Goal: Book appointment/travel/reservation

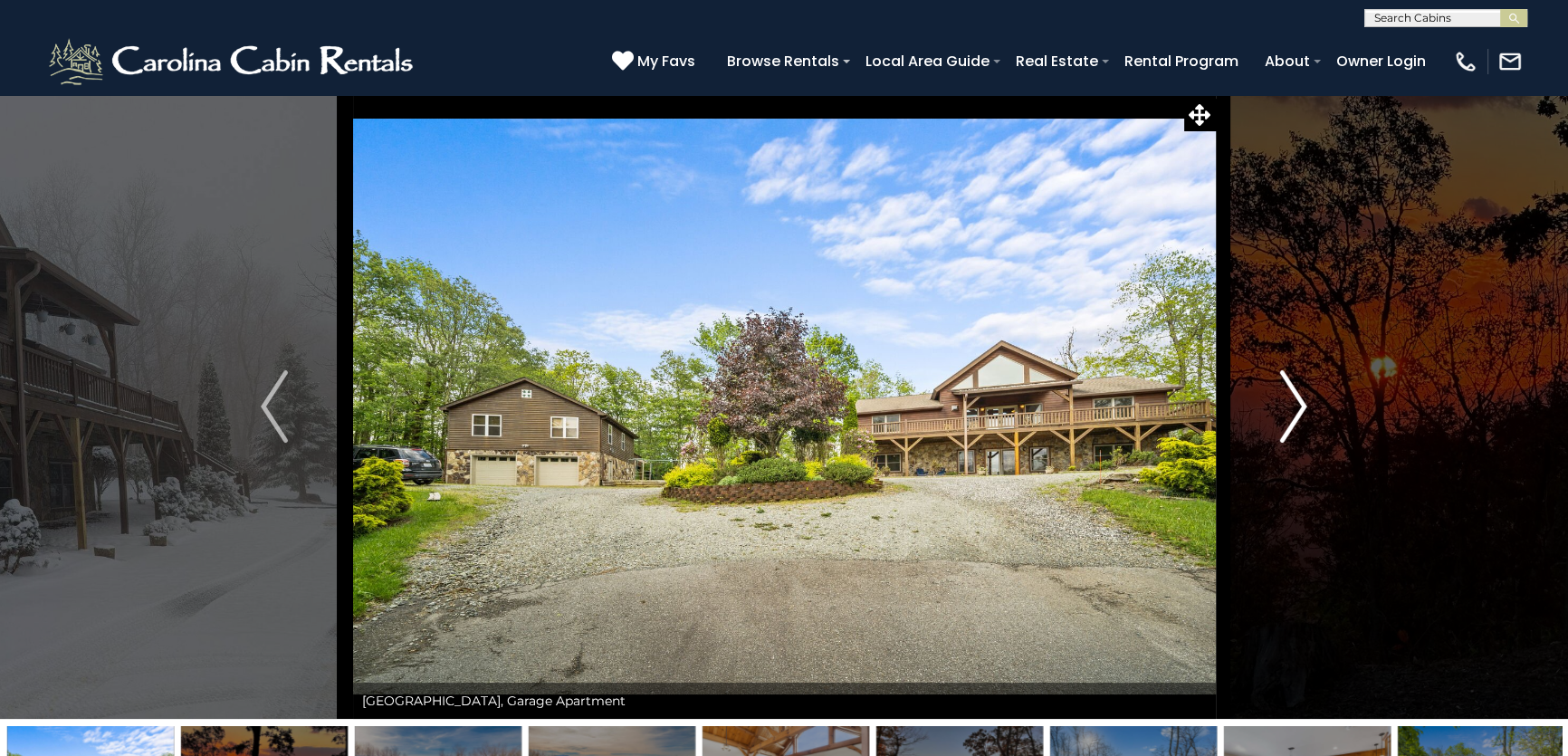
click at [1293, 425] on img "Next" at bounding box center [1293, 406] width 27 height 72
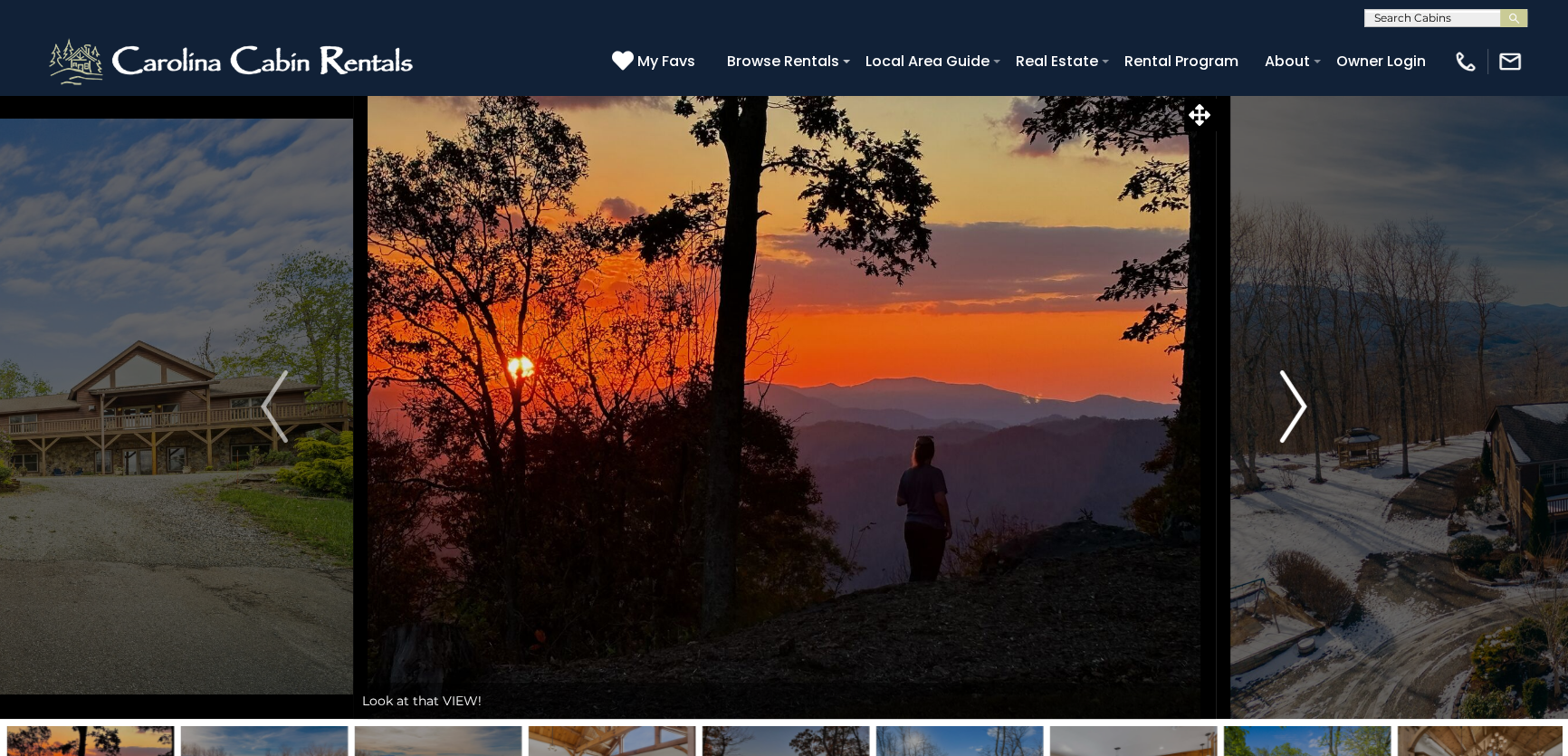
click at [1280, 425] on img "Next" at bounding box center [1293, 406] width 27 height 72
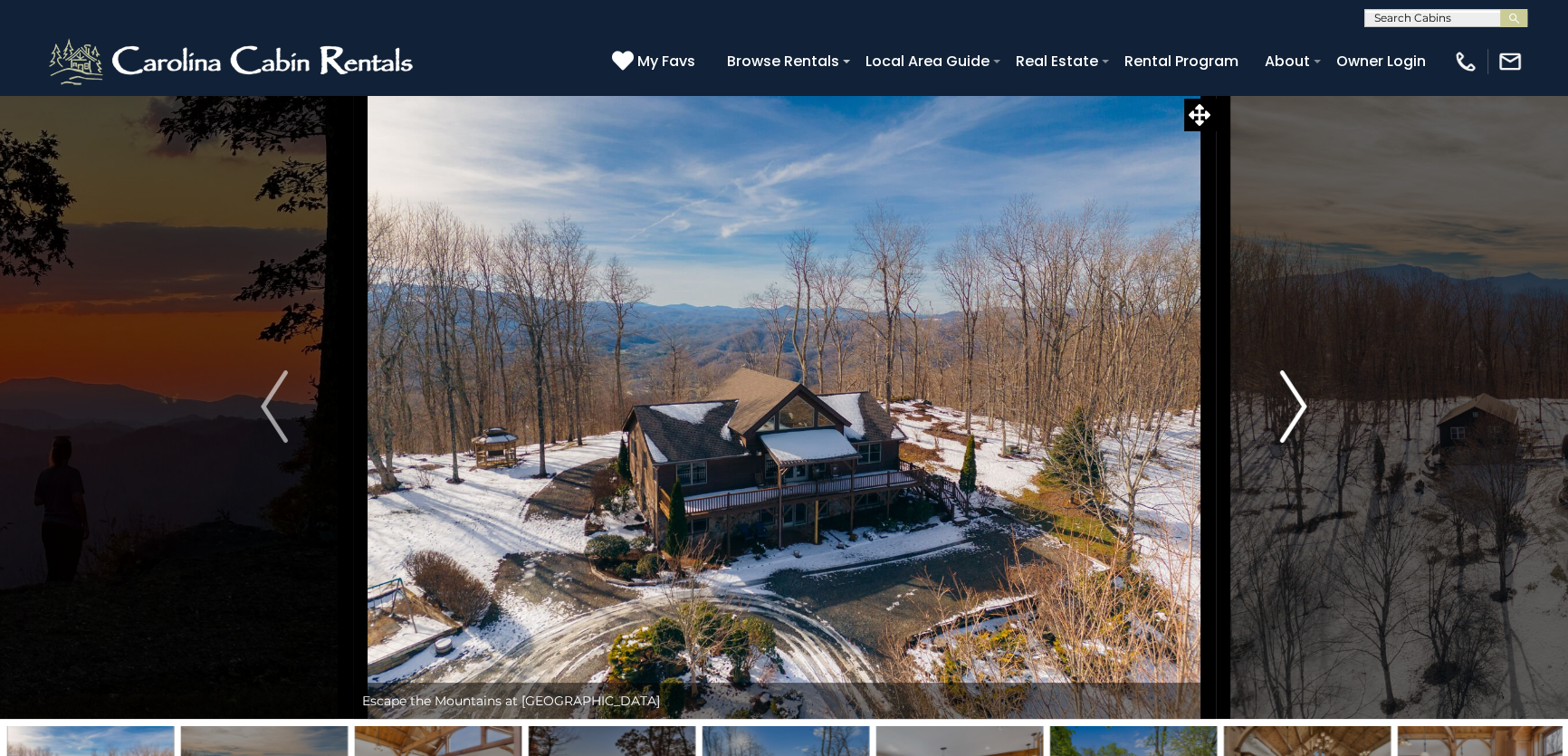
click at [1280, 425] on img "Next" at bounding box center [1293, 406] width 27 height 72
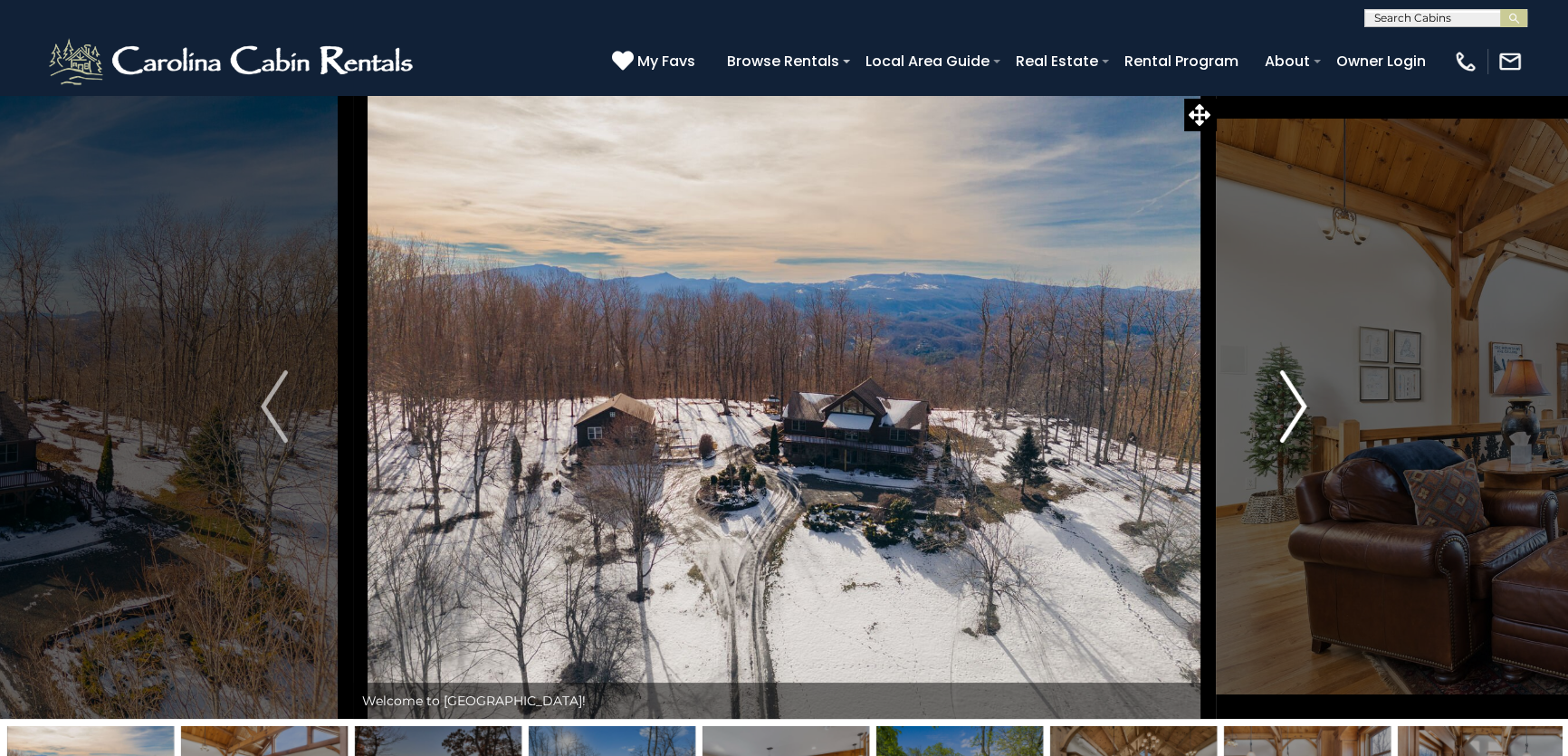
click at [1280, 425] on img "Next" at bounding box center [1293, 406] width 27 height 72
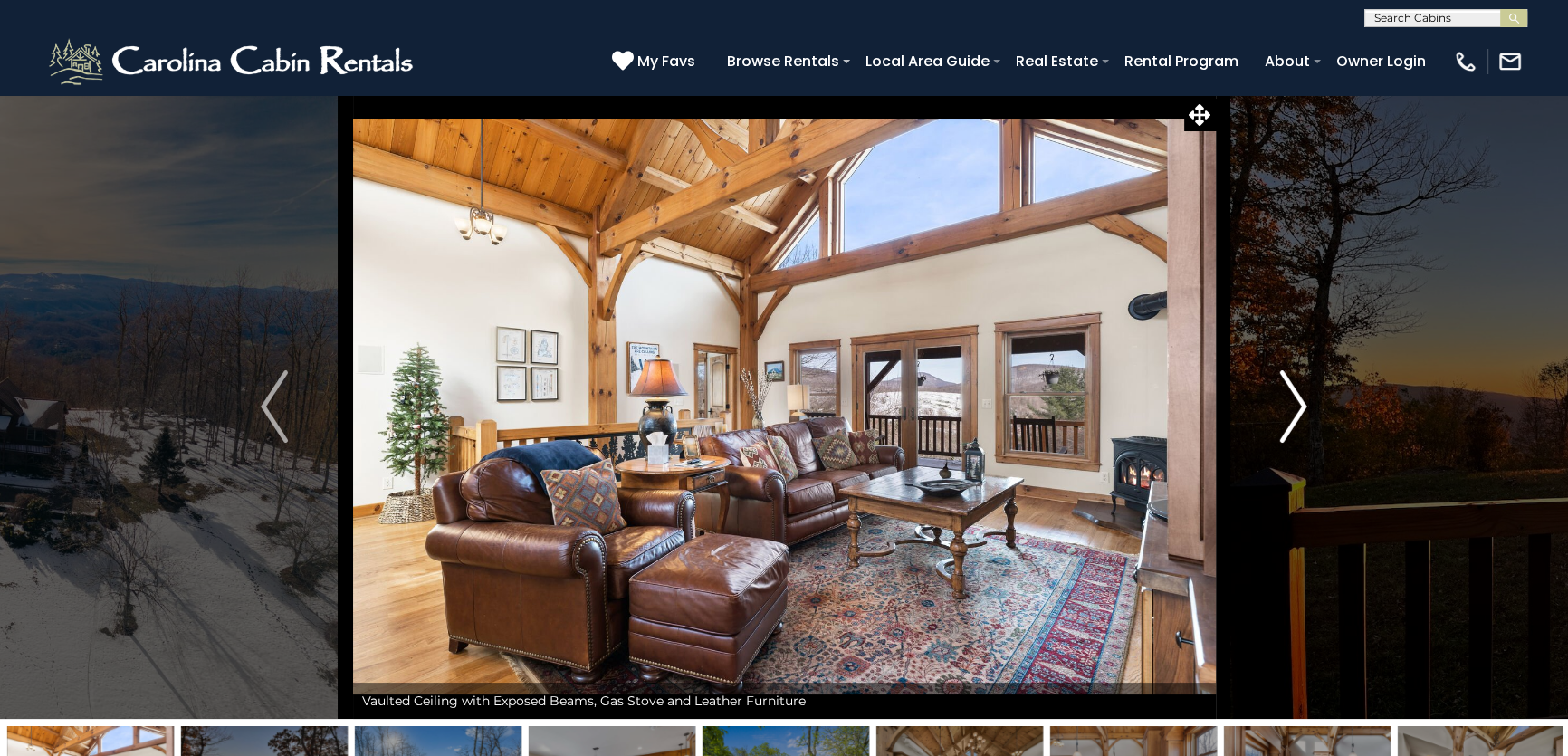
click at [1280, 425] on img "Next" at bounding box center [1293, 406] width 27 height 72
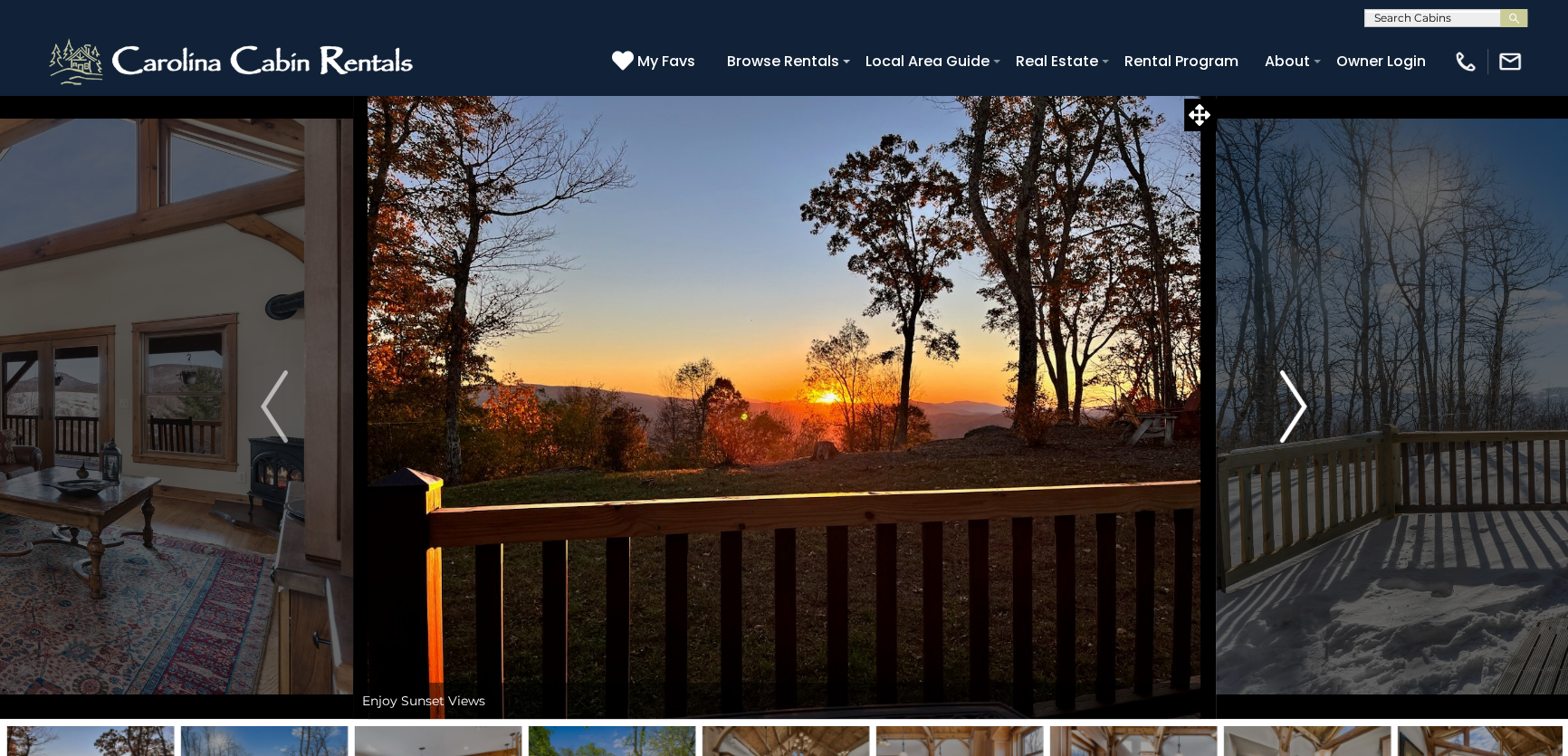
click at [1280, 425] on img "Next" at bounding box center [1293, 406] width 27 height 72
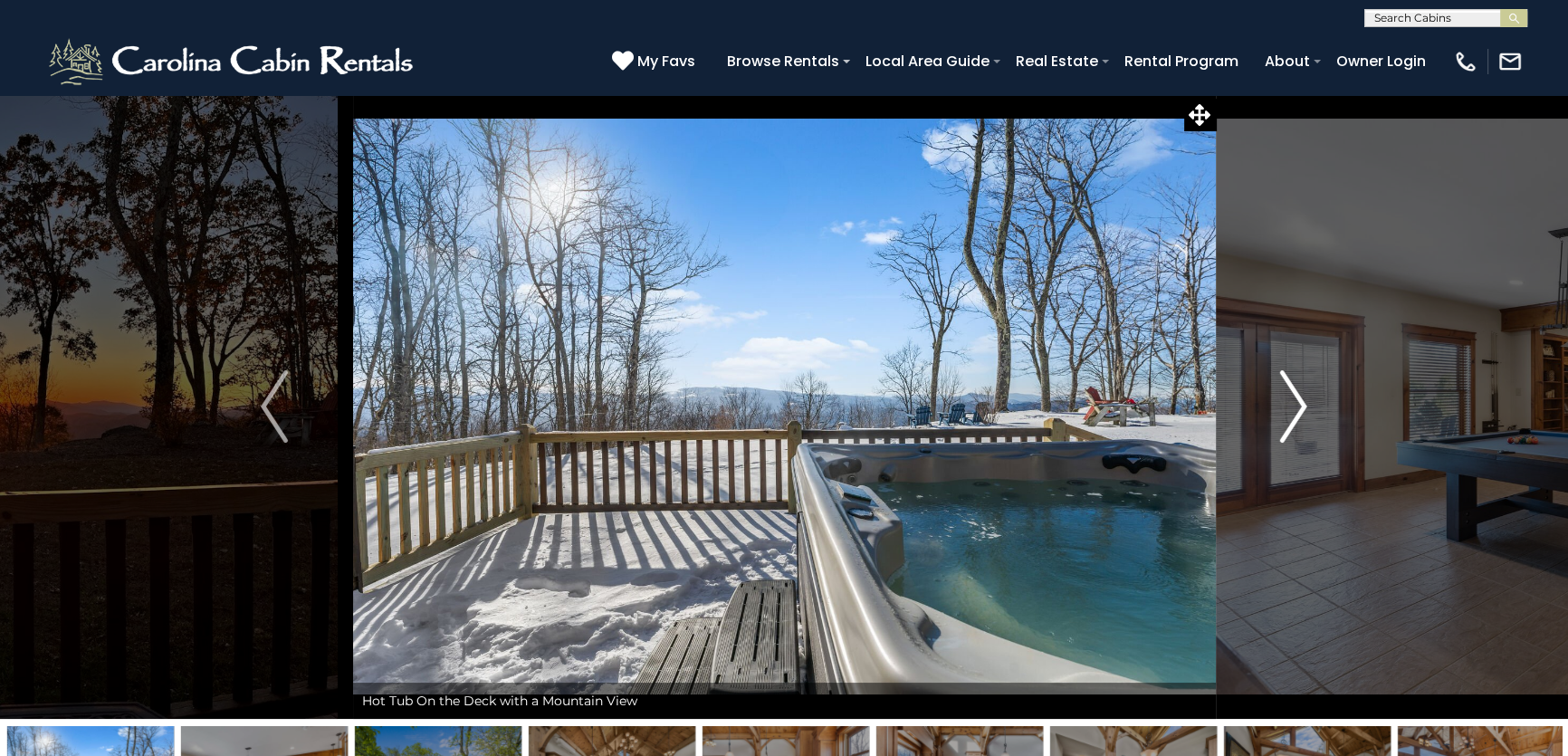
click at [1280, 425] on img "Next" at bounding box center [1293, 406] width 27 height 72
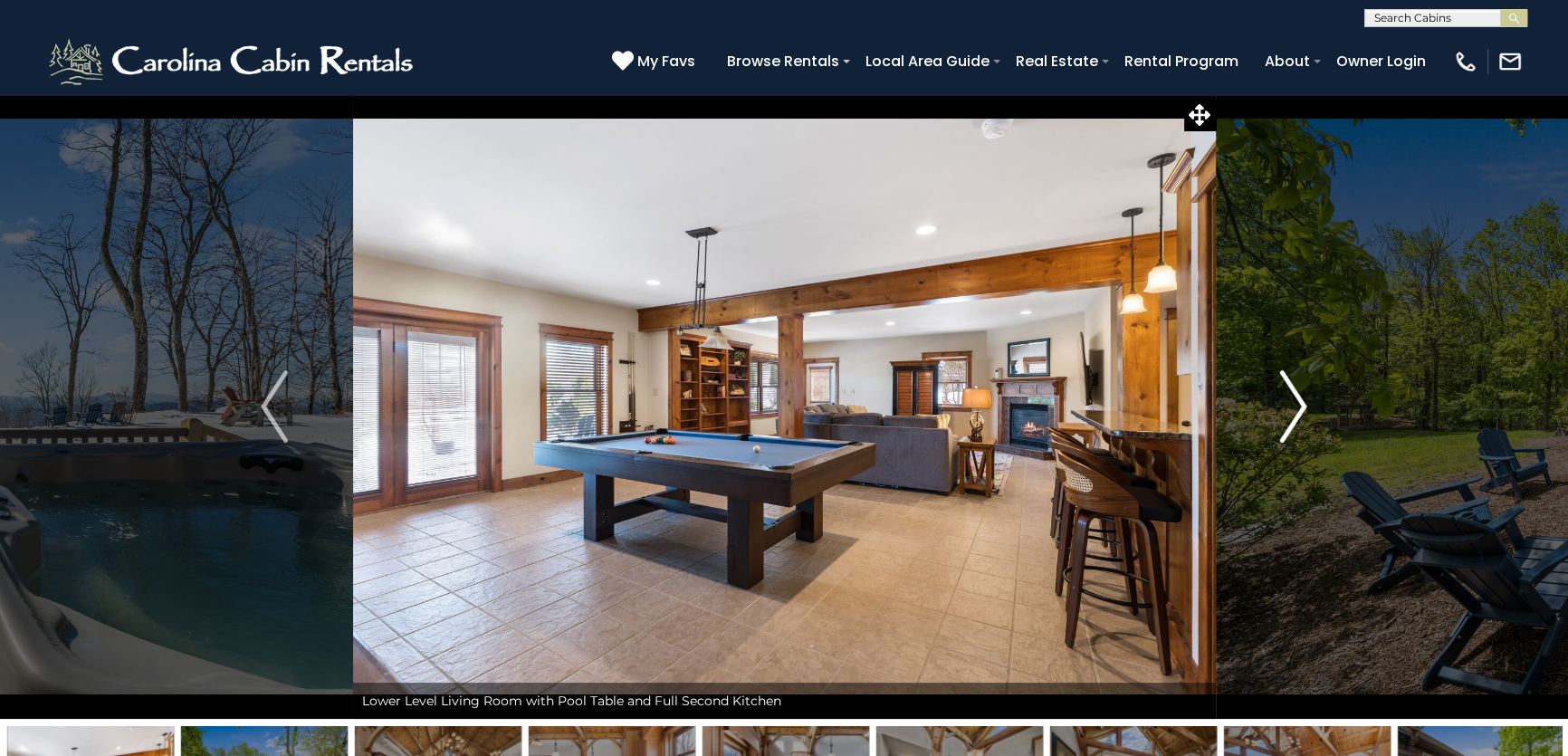
click at [1280, 425] on img "Next" at bounding box center [1293, 406] width 27 height 72
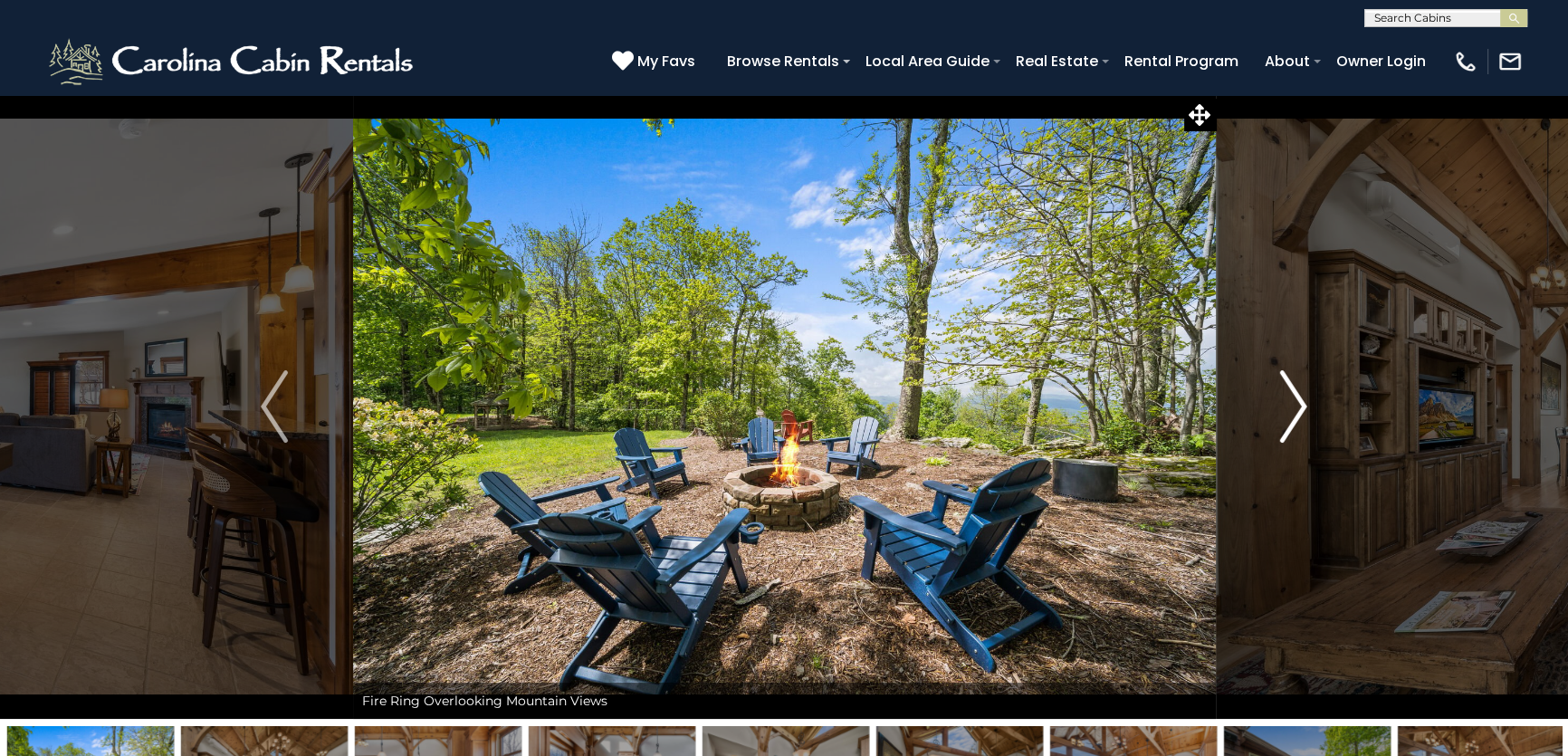
click at [1280, 425] on img "Next" at bounding box center [1293, 406] width 27 height 72
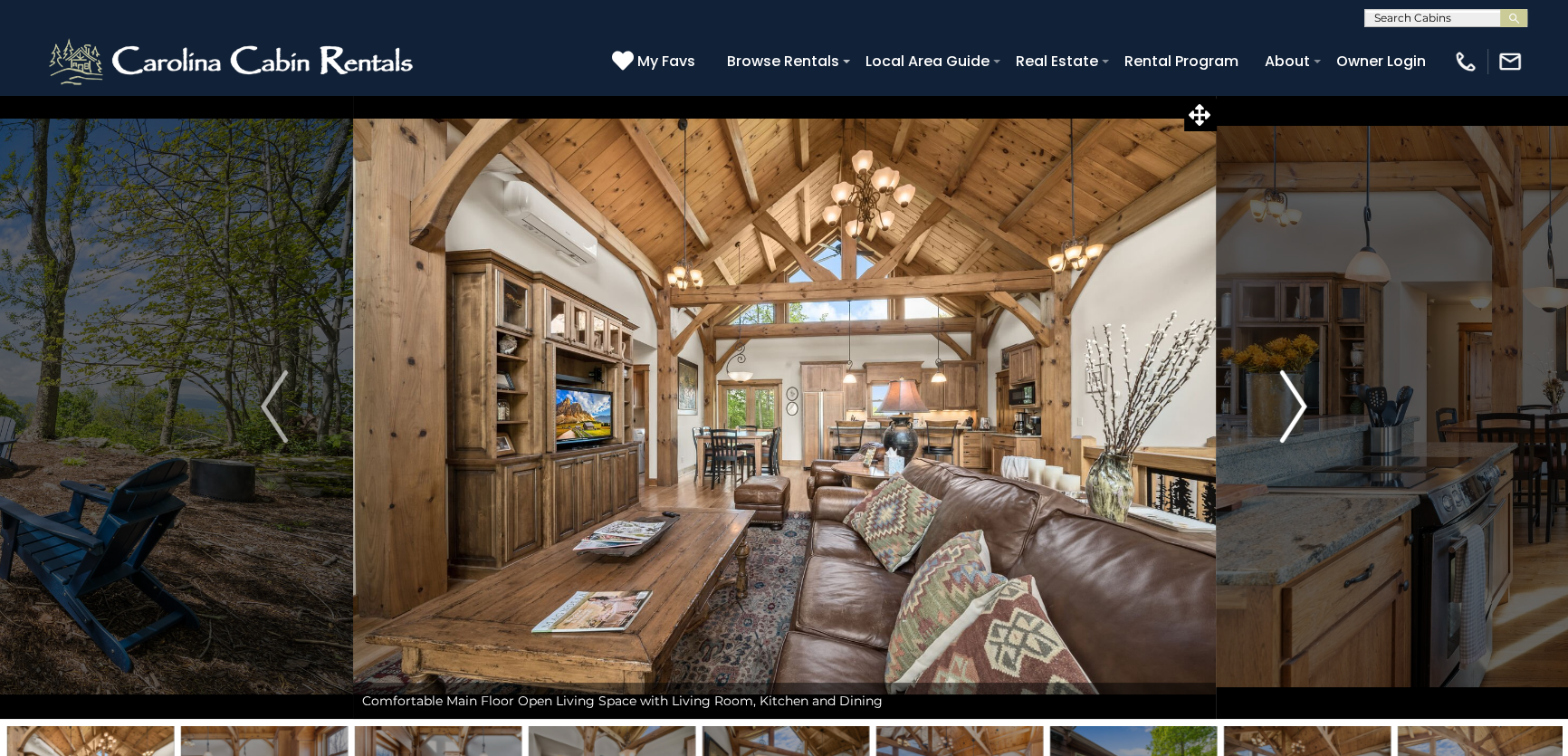
click at [1280, 425] on img "Next" at bounding box center [1293, 406] width 27 height 72
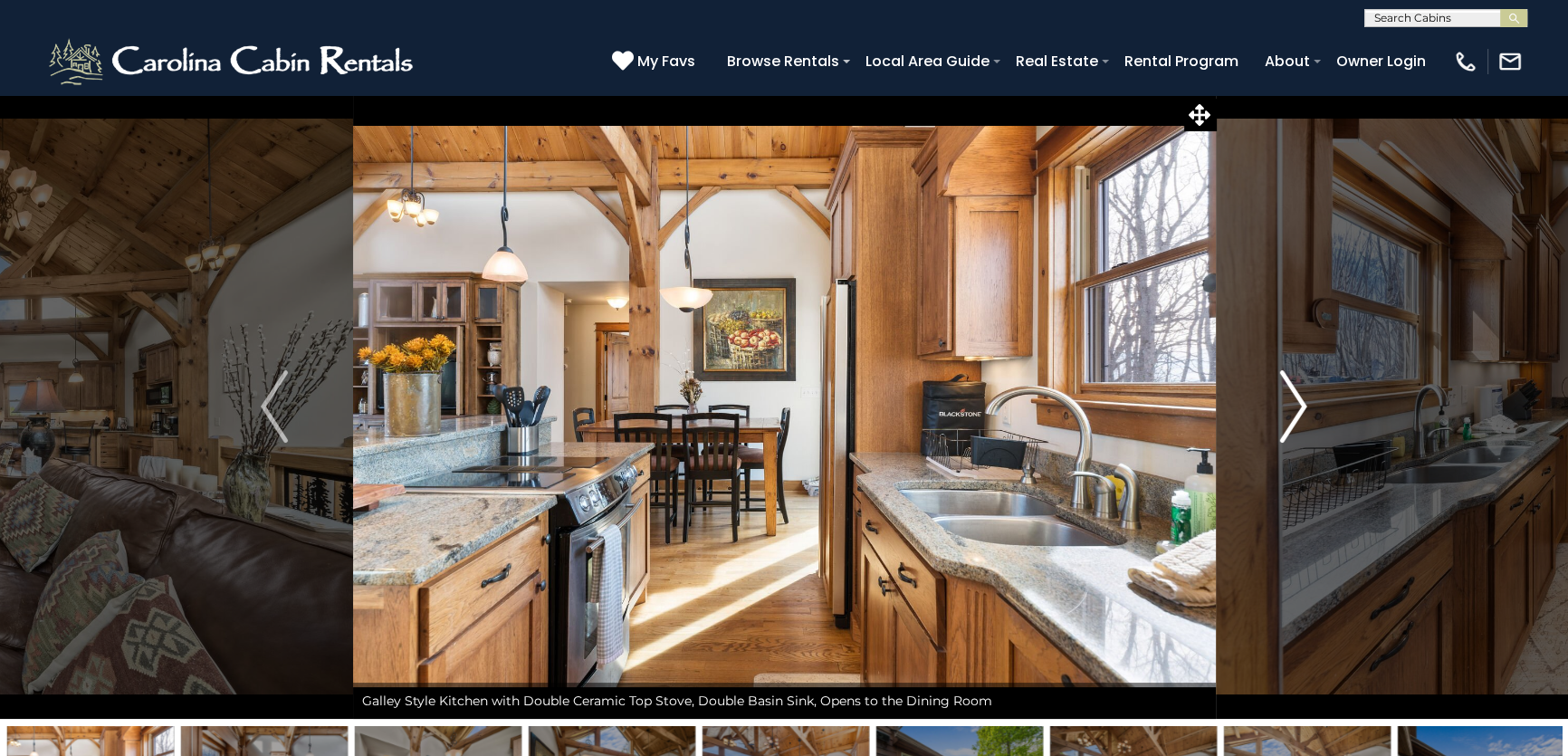
click at [1280, 425] on img "Next" at bounding box center [1293, 406] width 27 height 72
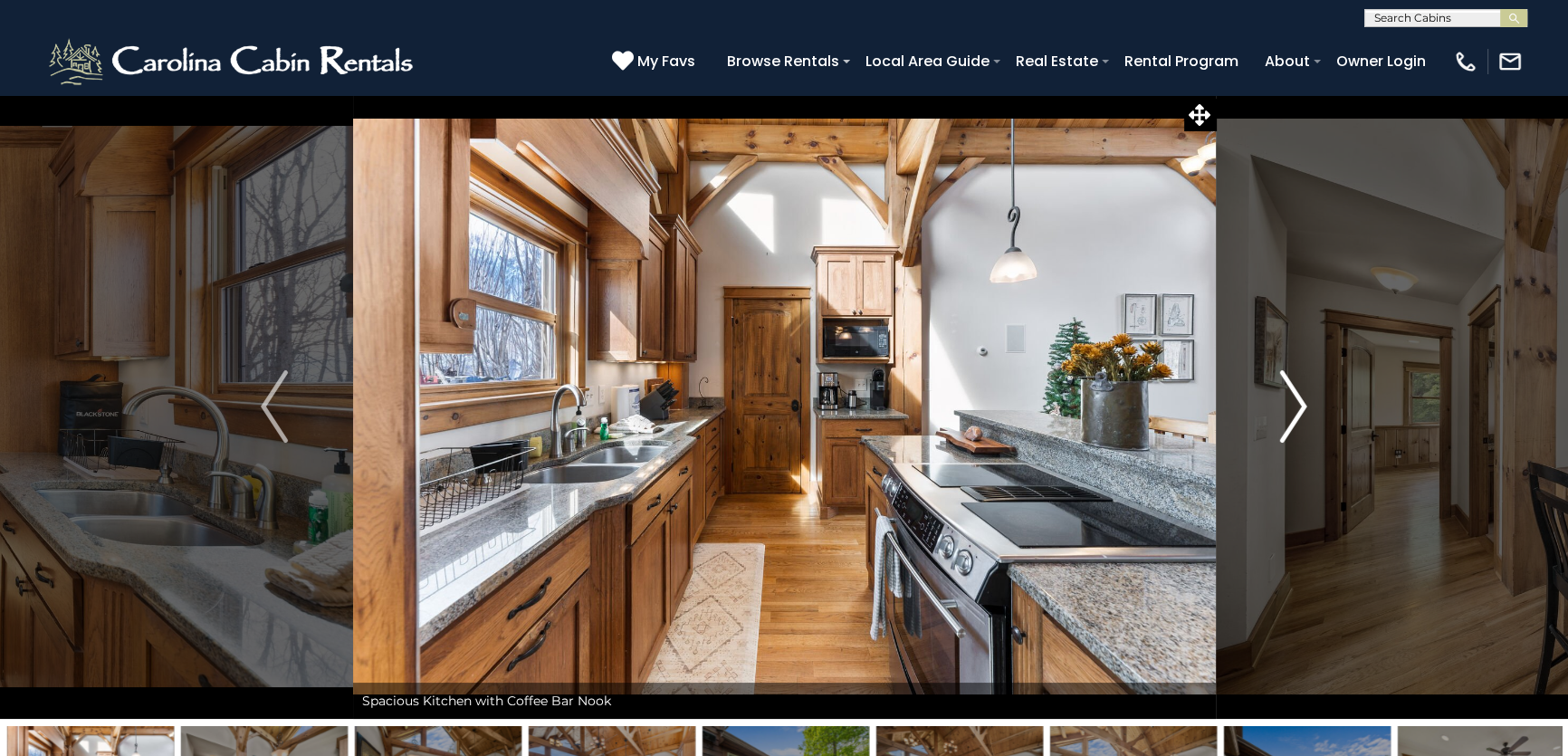
click at [1280, 425] on img "Next" at bounding box center [1293, 406] width 27 height 72
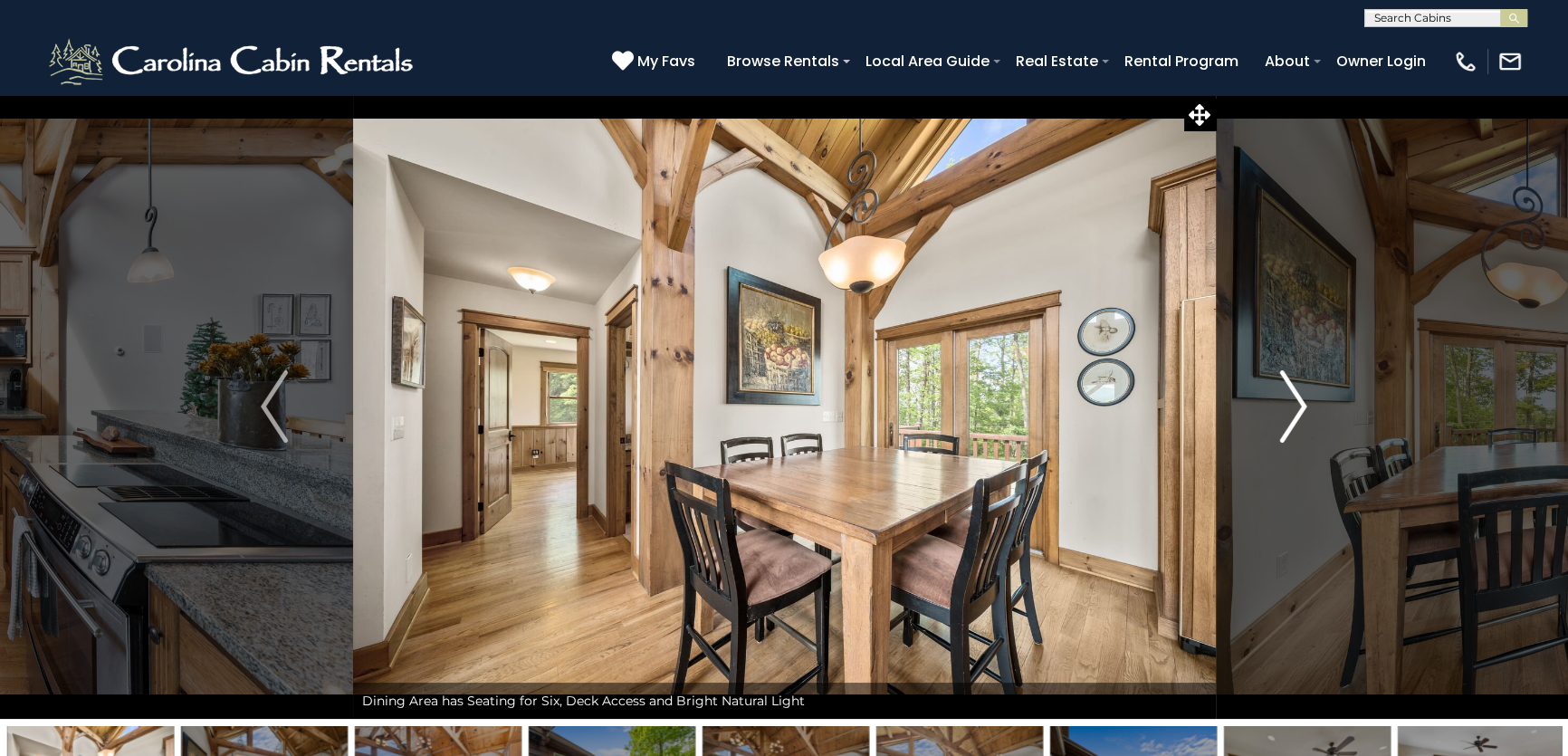
click at [1280, 425] on img "Next" at bounding box center [1293, 406] width 27 height 72
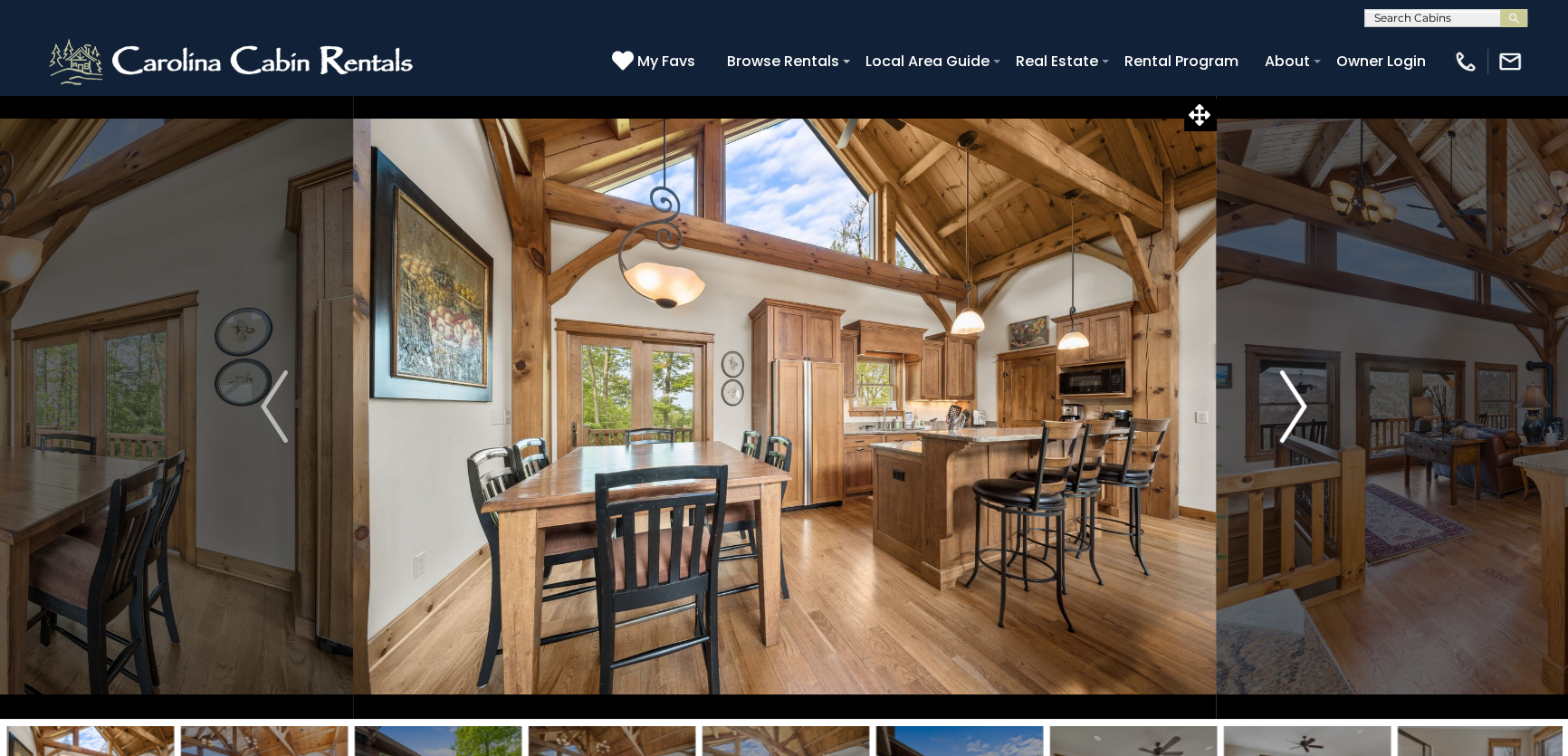
click at [1280, 425] on img "Next" at bounding box center [1293, 406] width 27 height 72
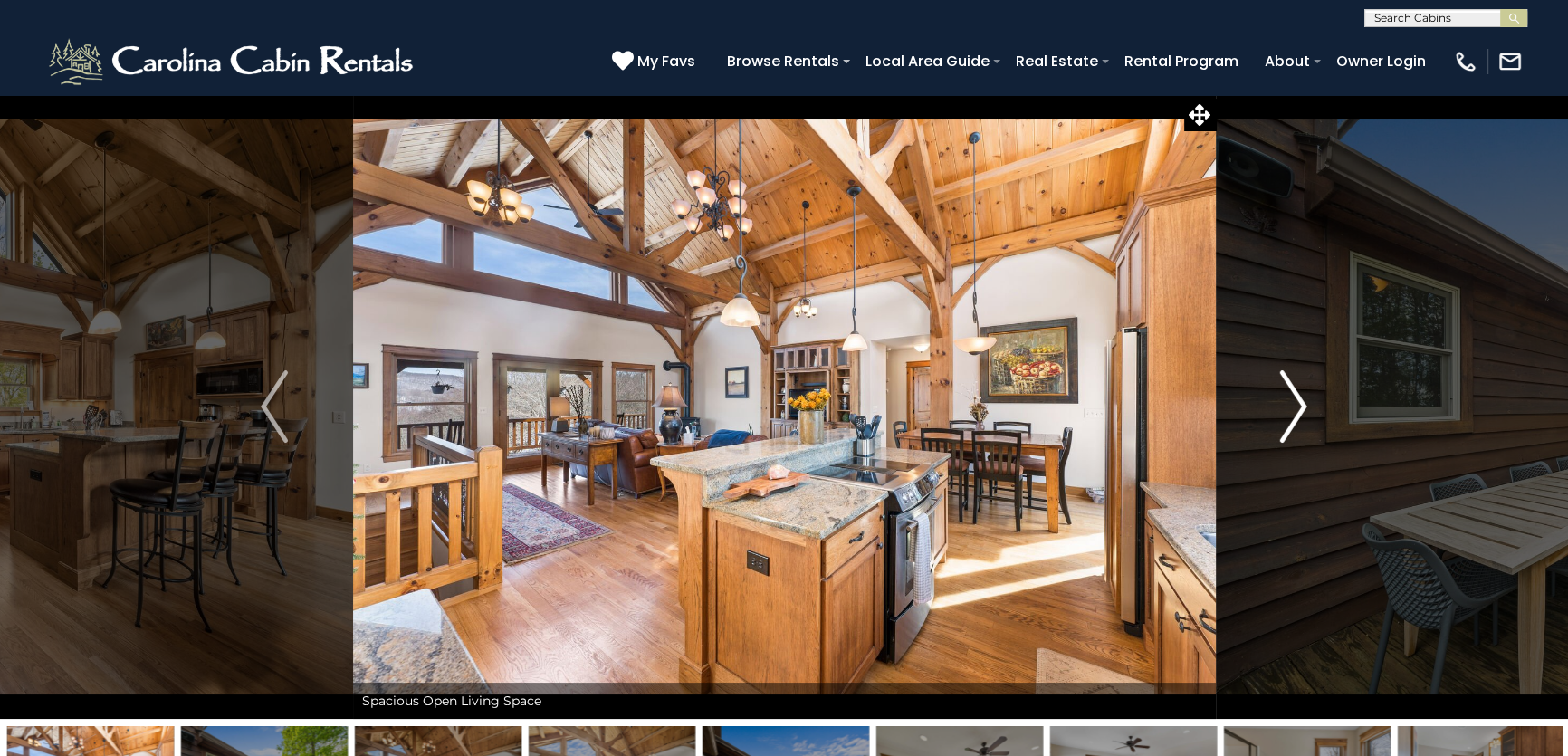
click at [1280, 425] on img "Next" at bounding box center [1293, 406] width 27 height 72
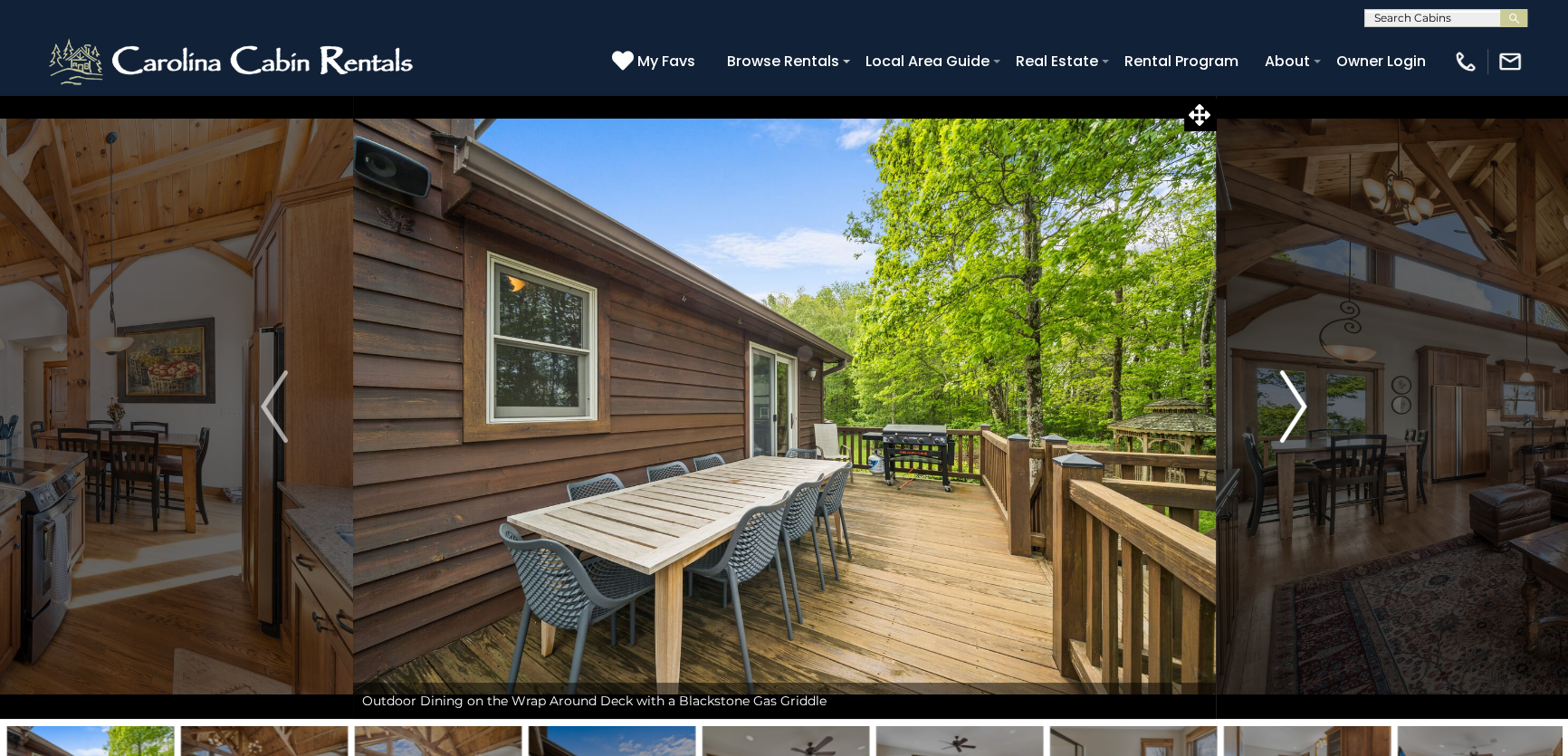
click at [1280, 425] on img "Next" at bounding box center [1293, 406] width 27 height 72
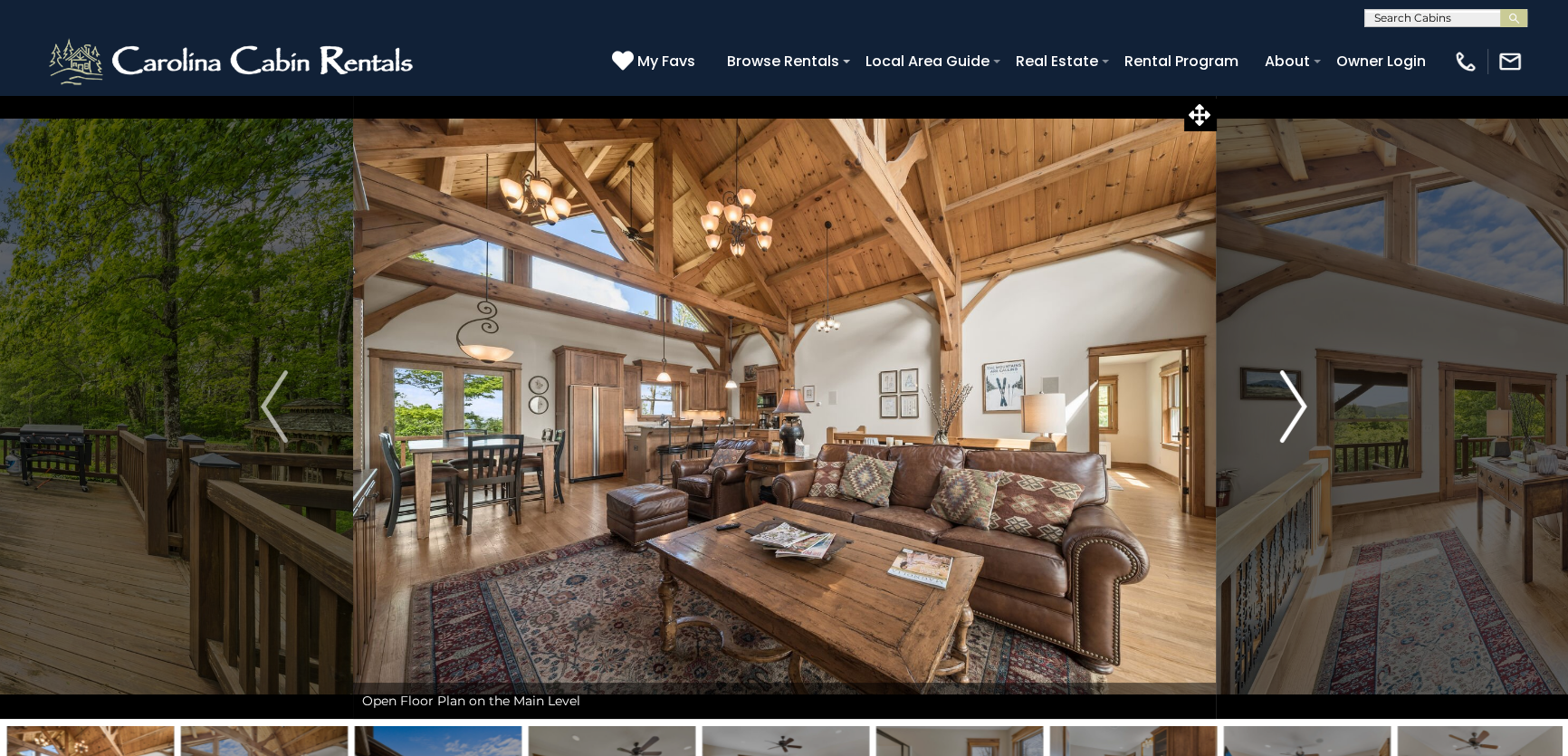
click at [1280, 425] on img "Next" at bounding box center [1293, 406] width 27 height 72
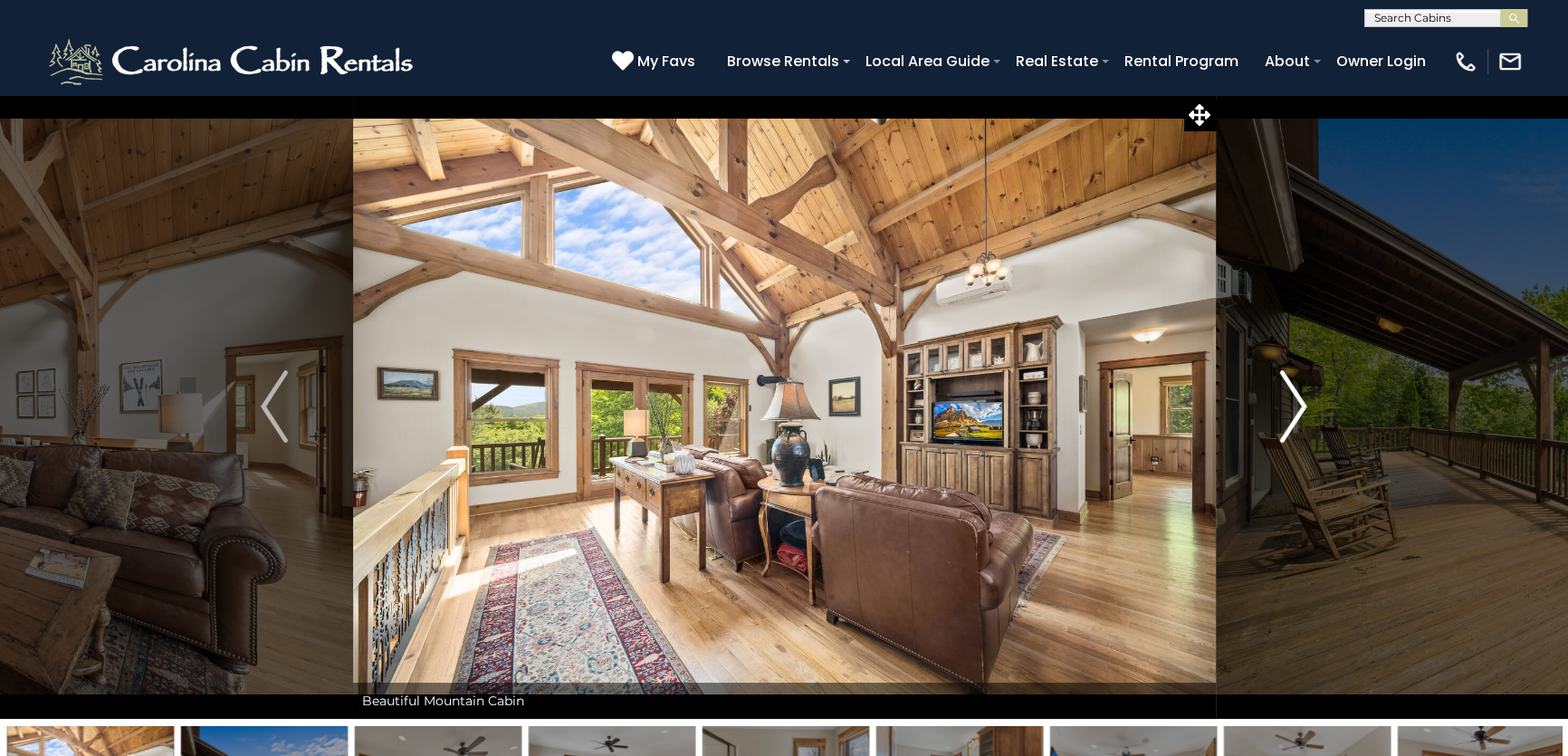
click at [1280, 425] on img "Next" at bounding box center [1293, 406] width 27 height 72
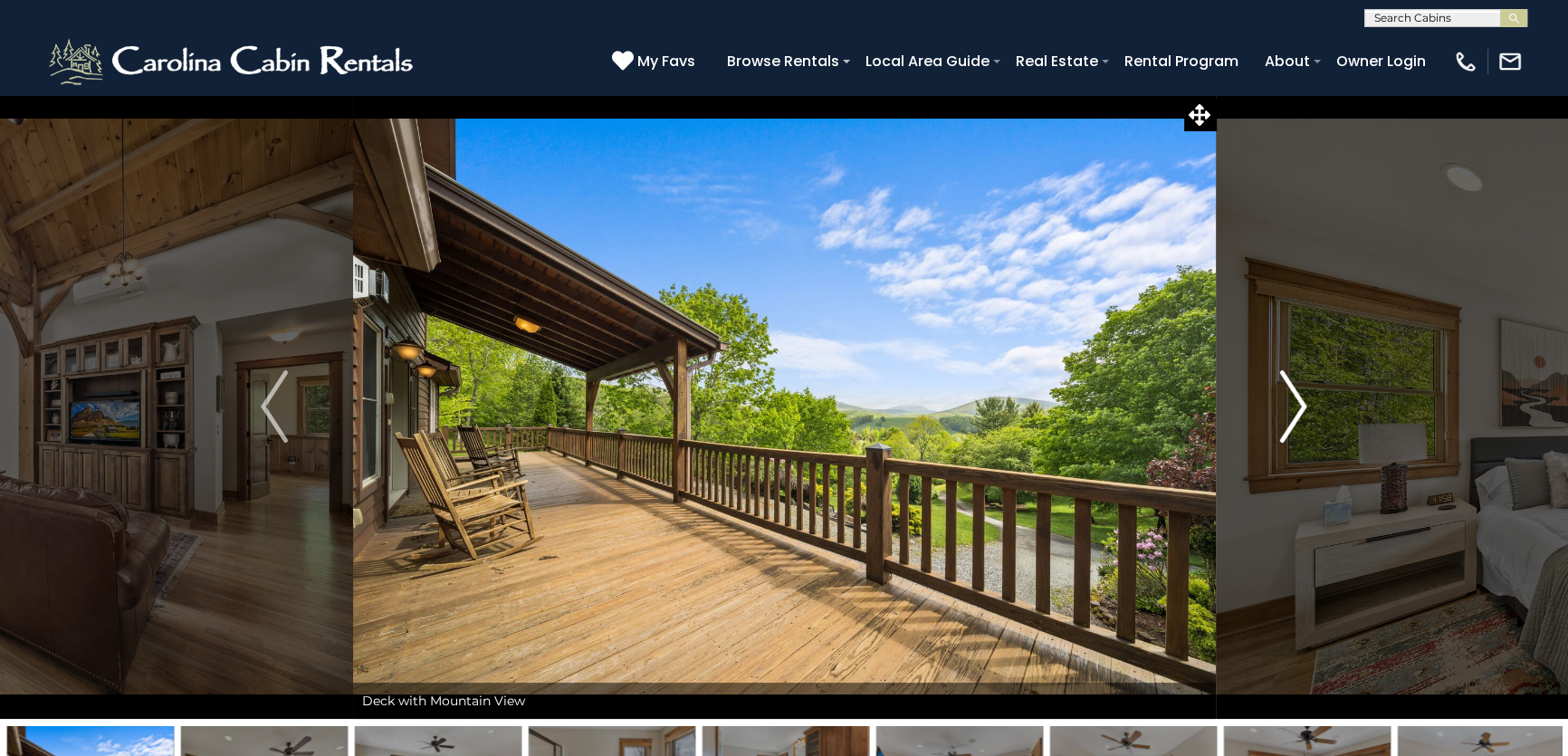
click at [1280, 425] on img "Next" at bounding box center [1293, 406] width 27 height 72
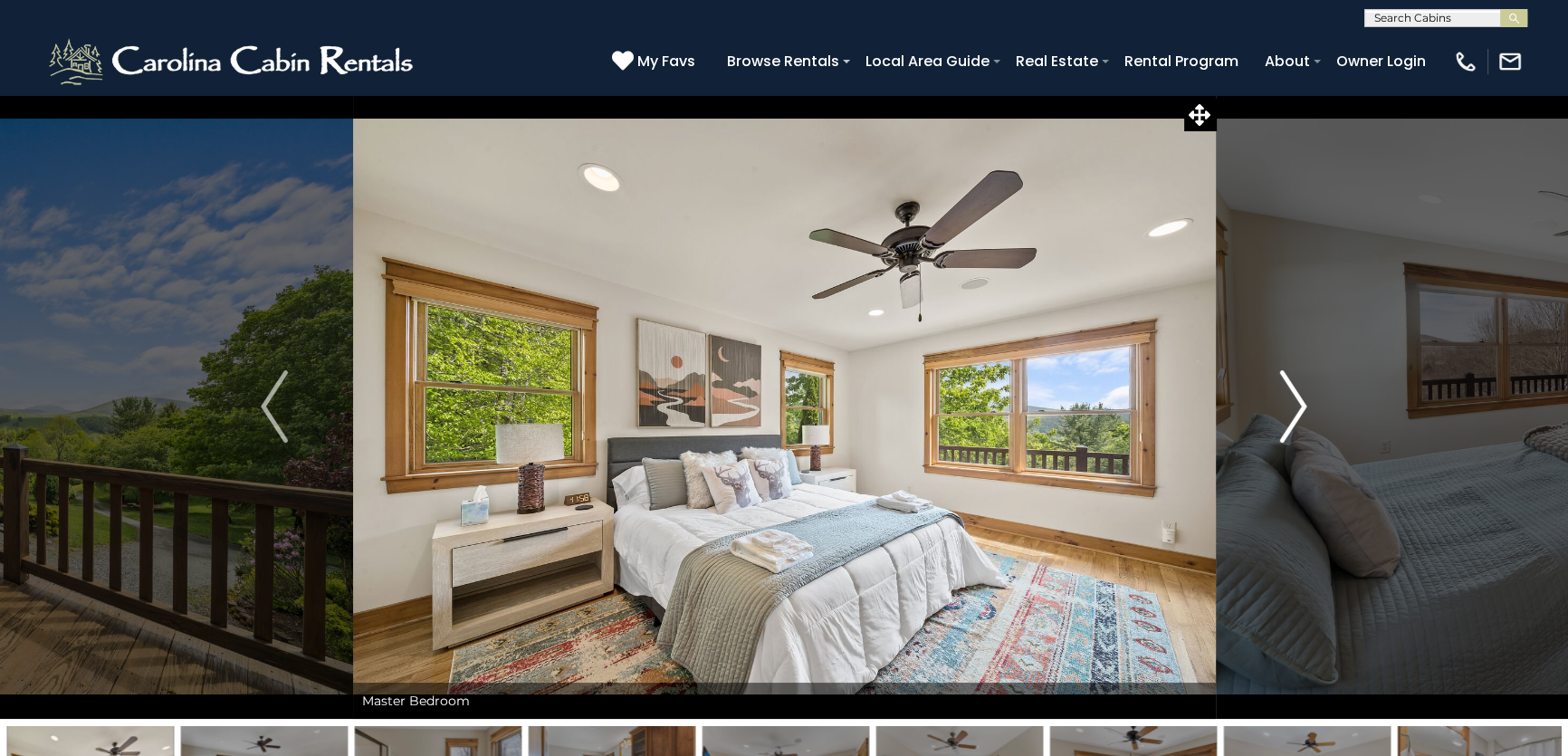
click at [1280, 425] on img "Next" at bounding box center [1293, 406] width 27 height 72
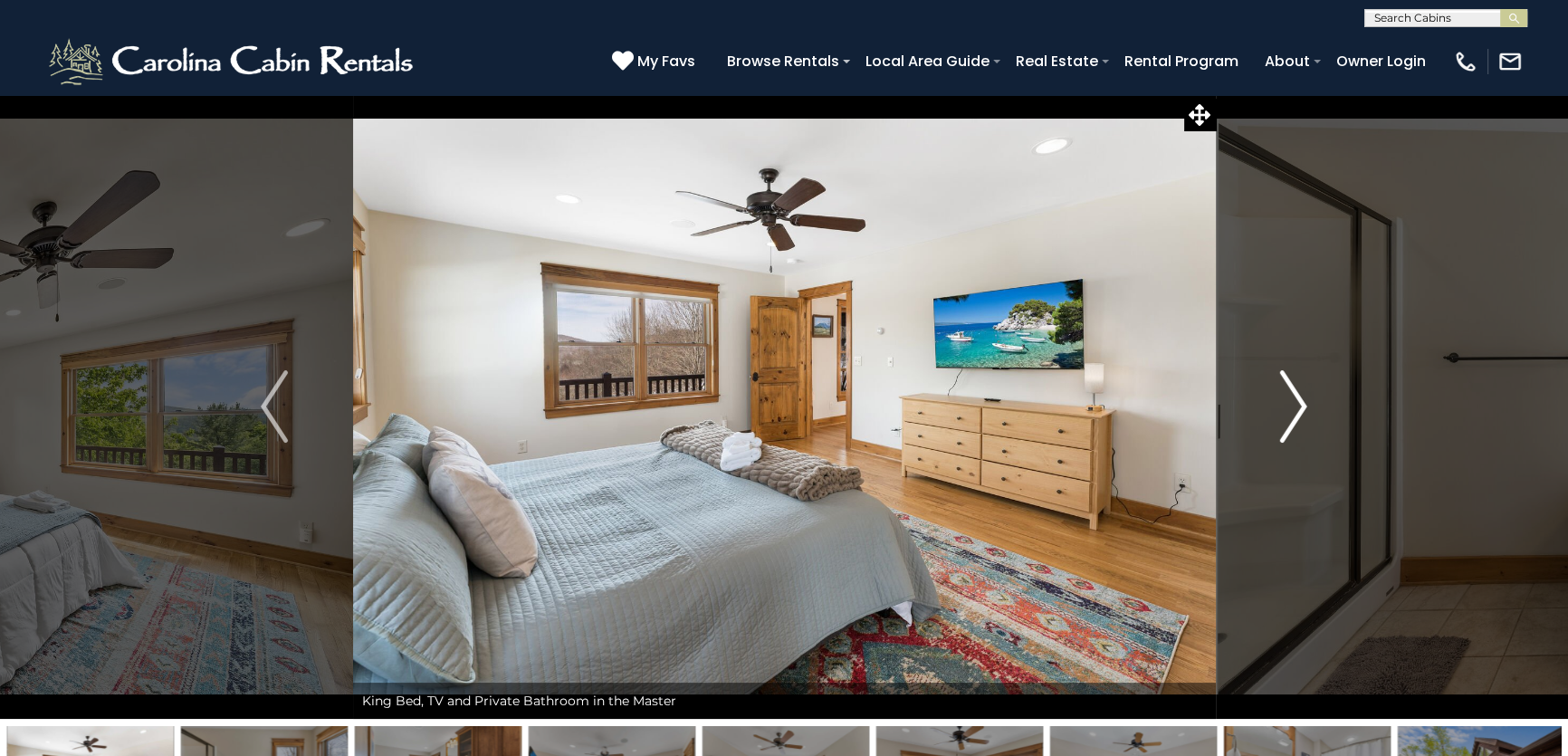
click at [1280, 425] on img "Next" at bounding box center [1293, 406] width 27 height 72
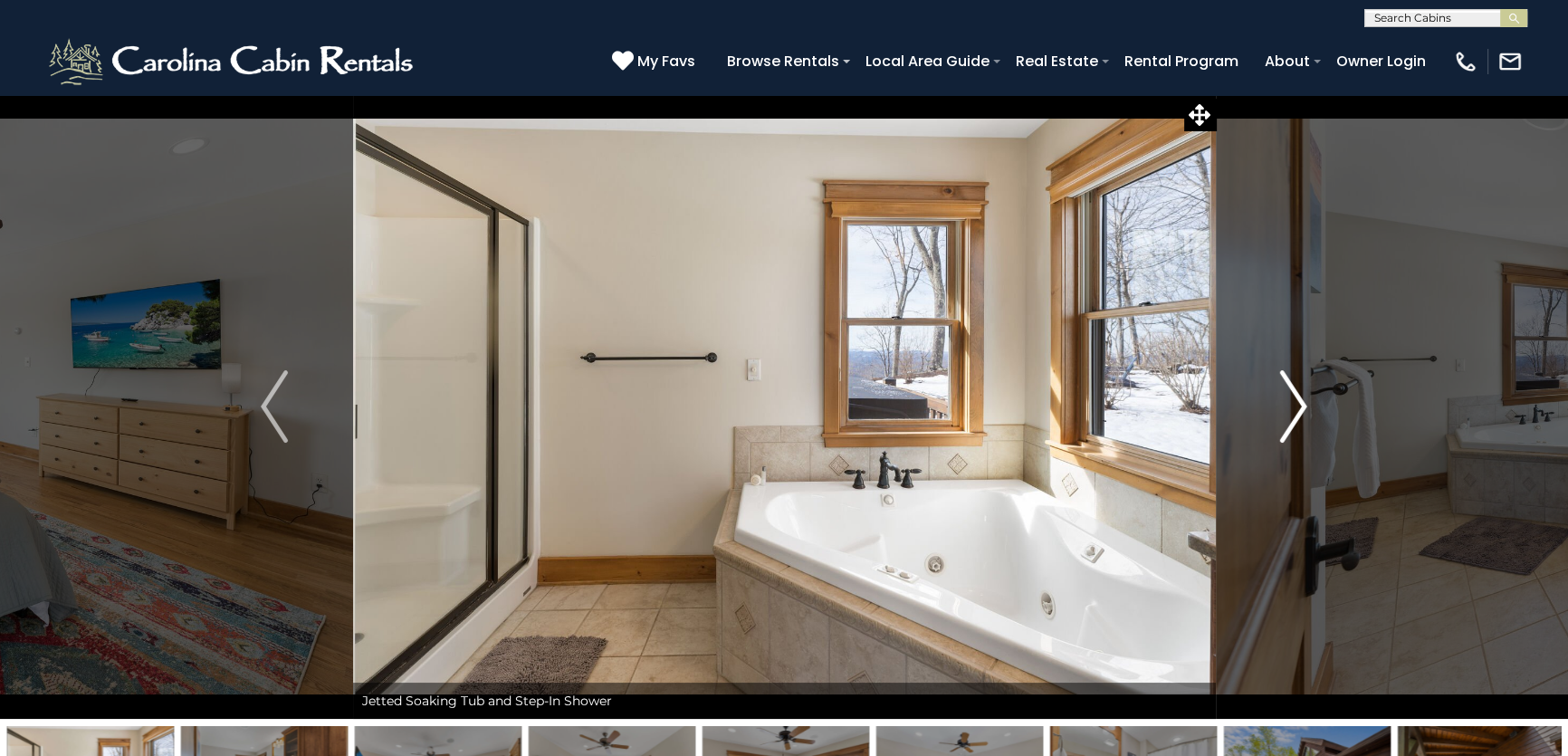
click at [1280, 425] on img "Next" at bounding box center [1293, 406] width 27 height 72
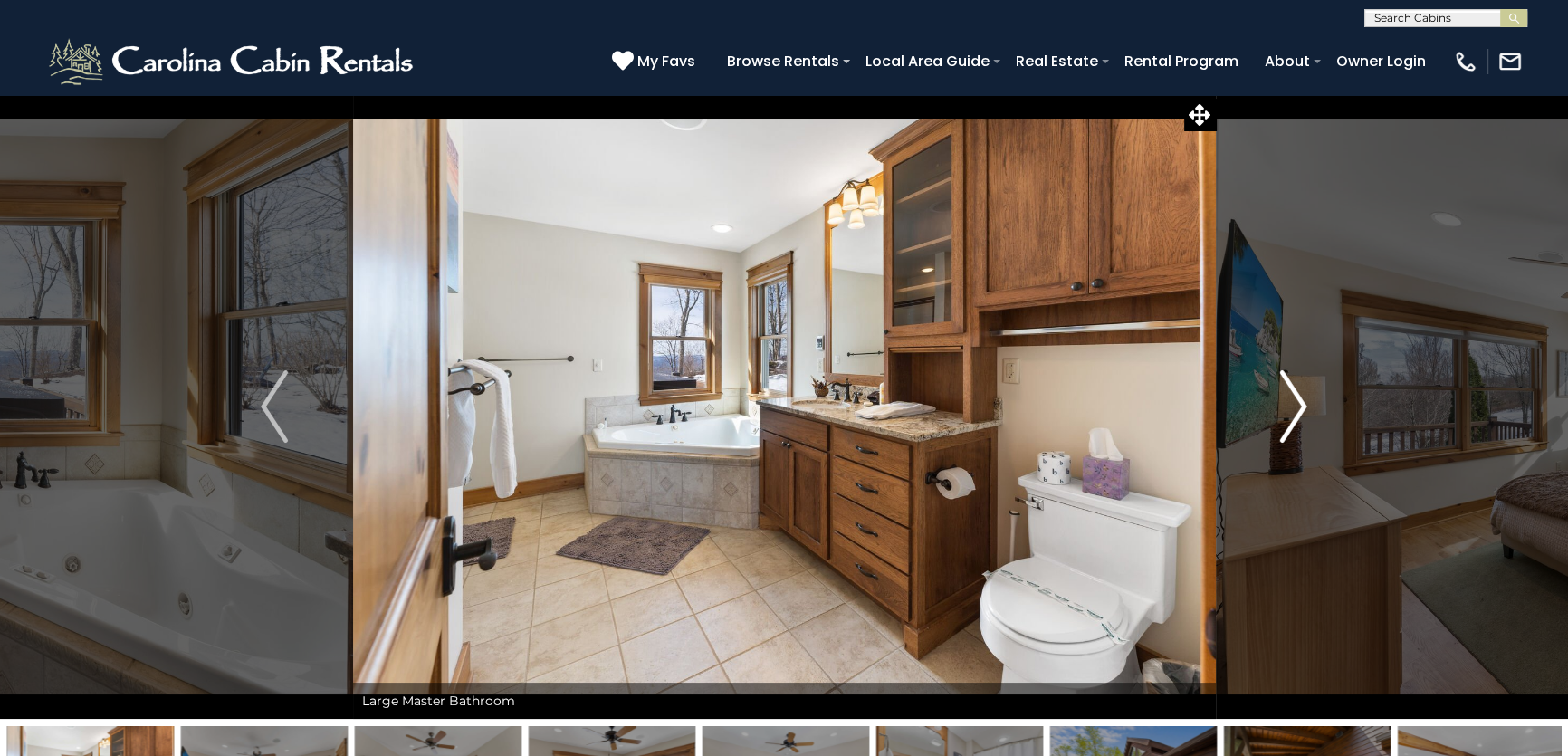
click at [1280, 425] on img "Next" at bounding box center [1293, 406] width 27 height 72
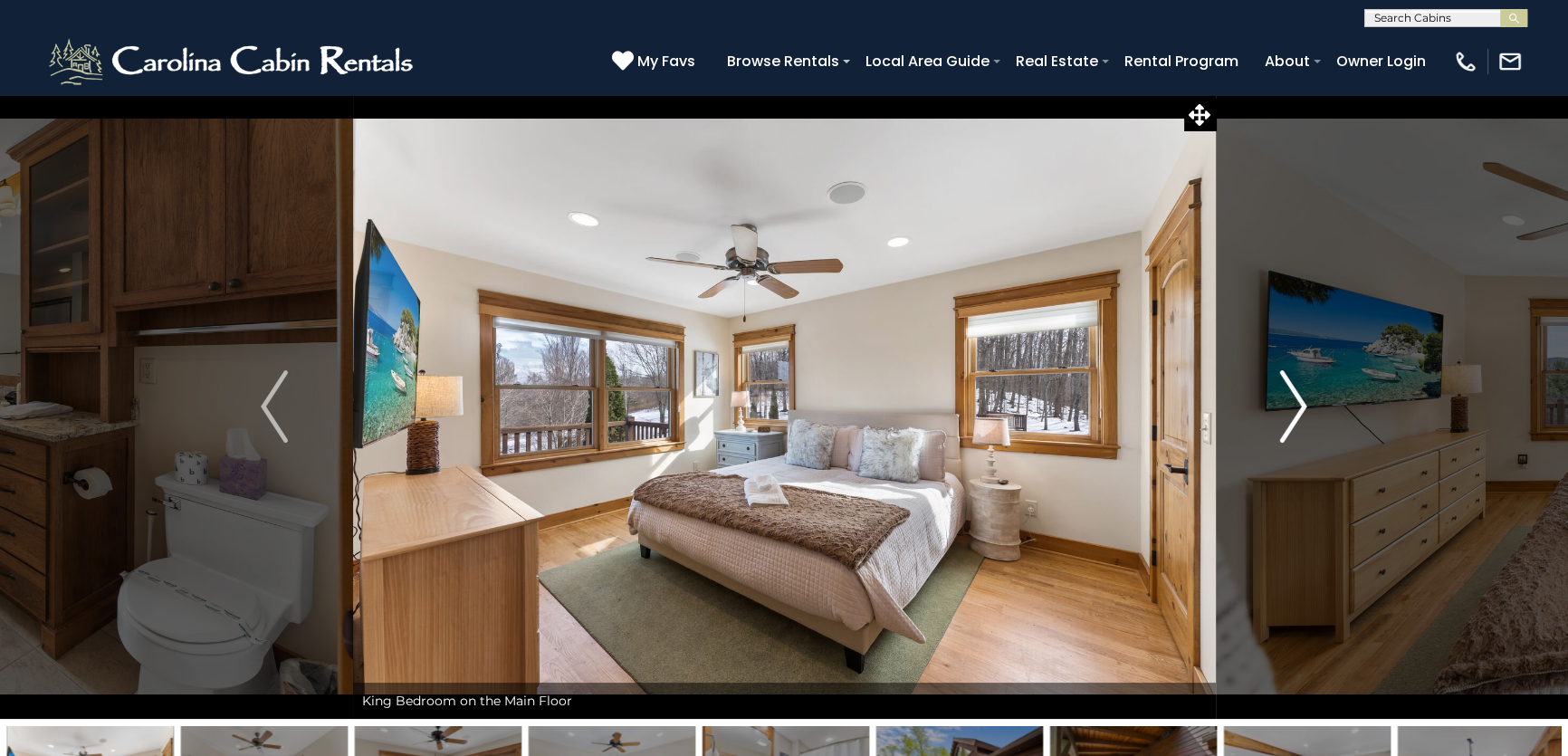
click at [1280, 425] on img "Next" at bounding box center [1293, 406] width 27 height 72
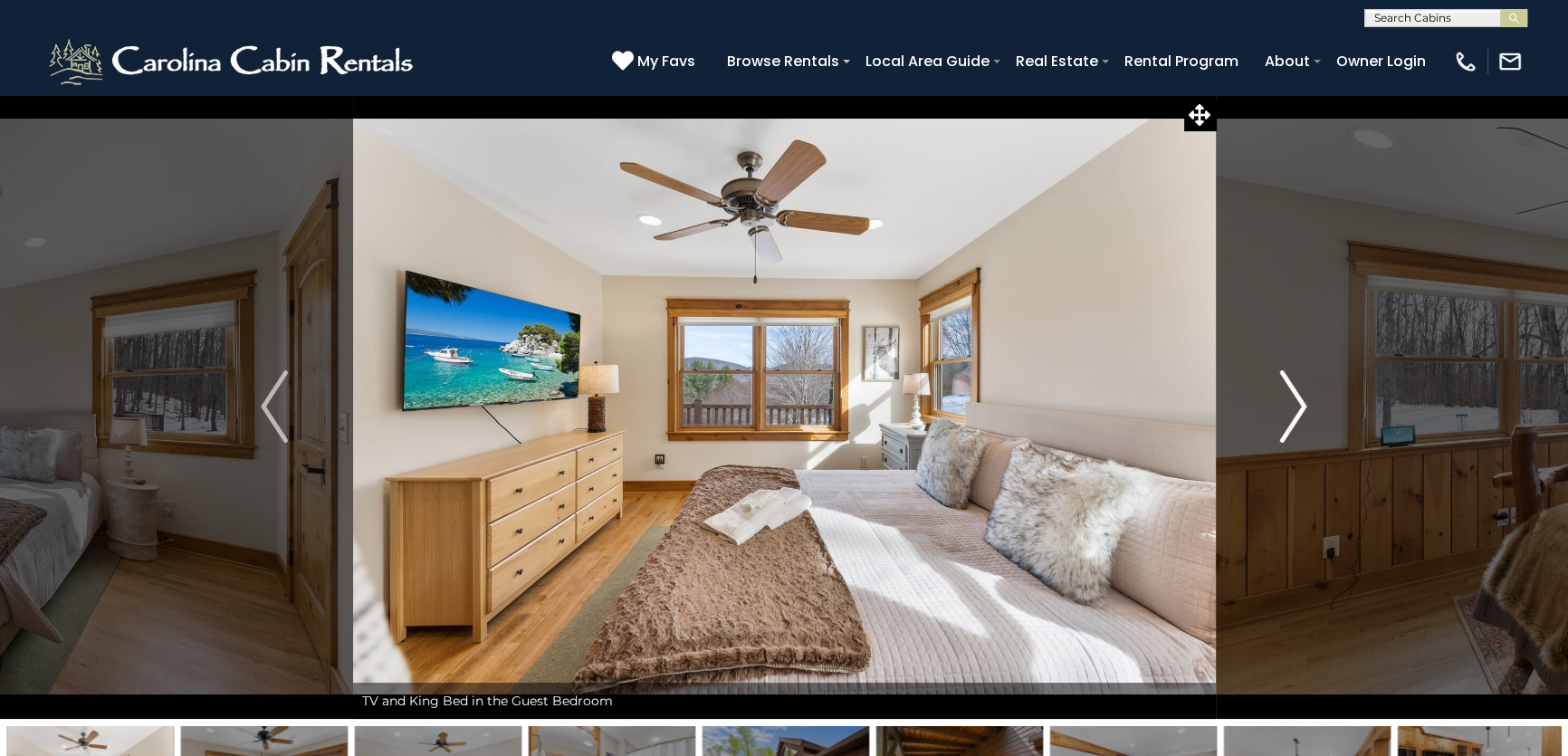
click at [1280, 425] on img "Next" at bounding box center [1293, 406] width 27 height 72
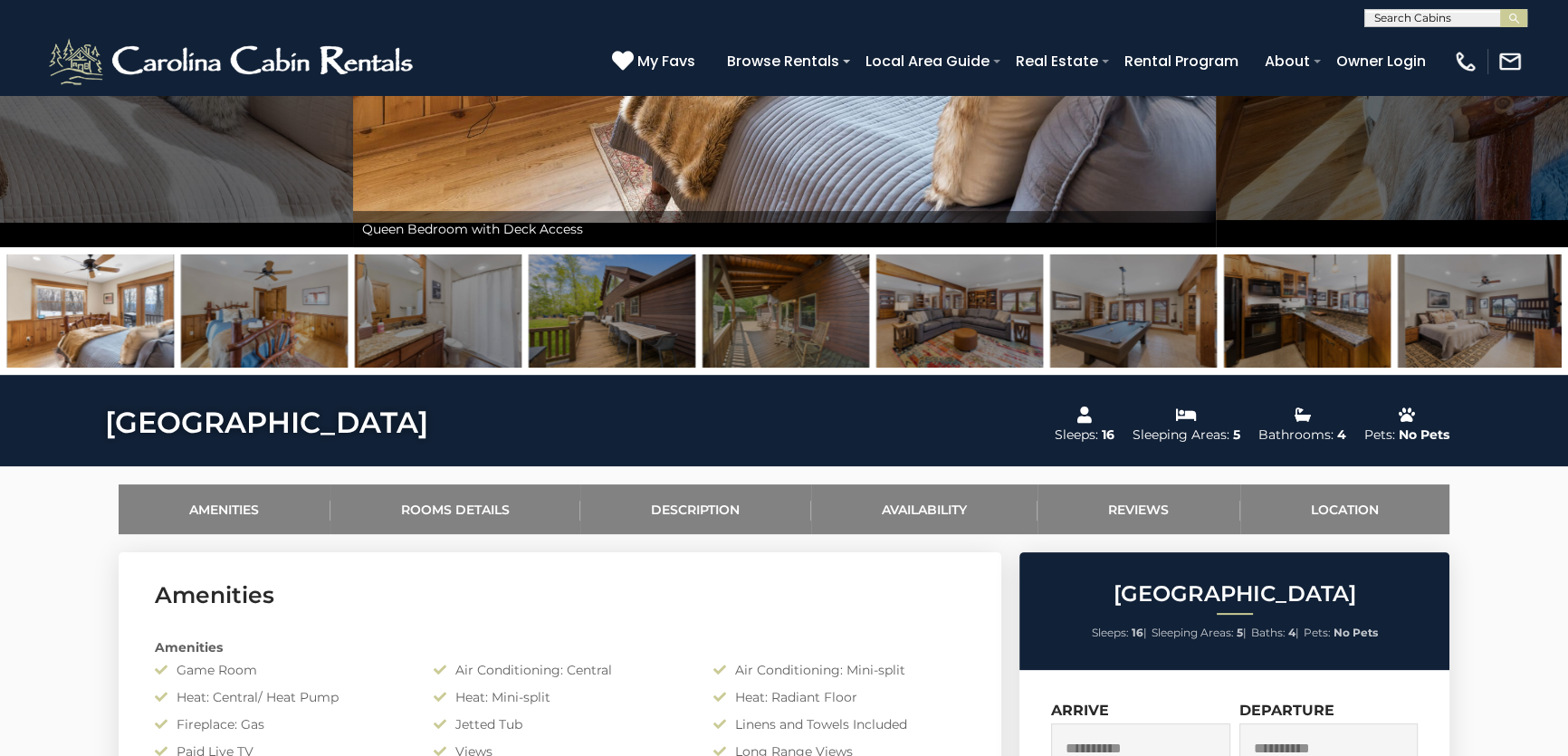
scroll to position [164, 0]
